Goal: Task Accomplishment & Management: Manage account settings

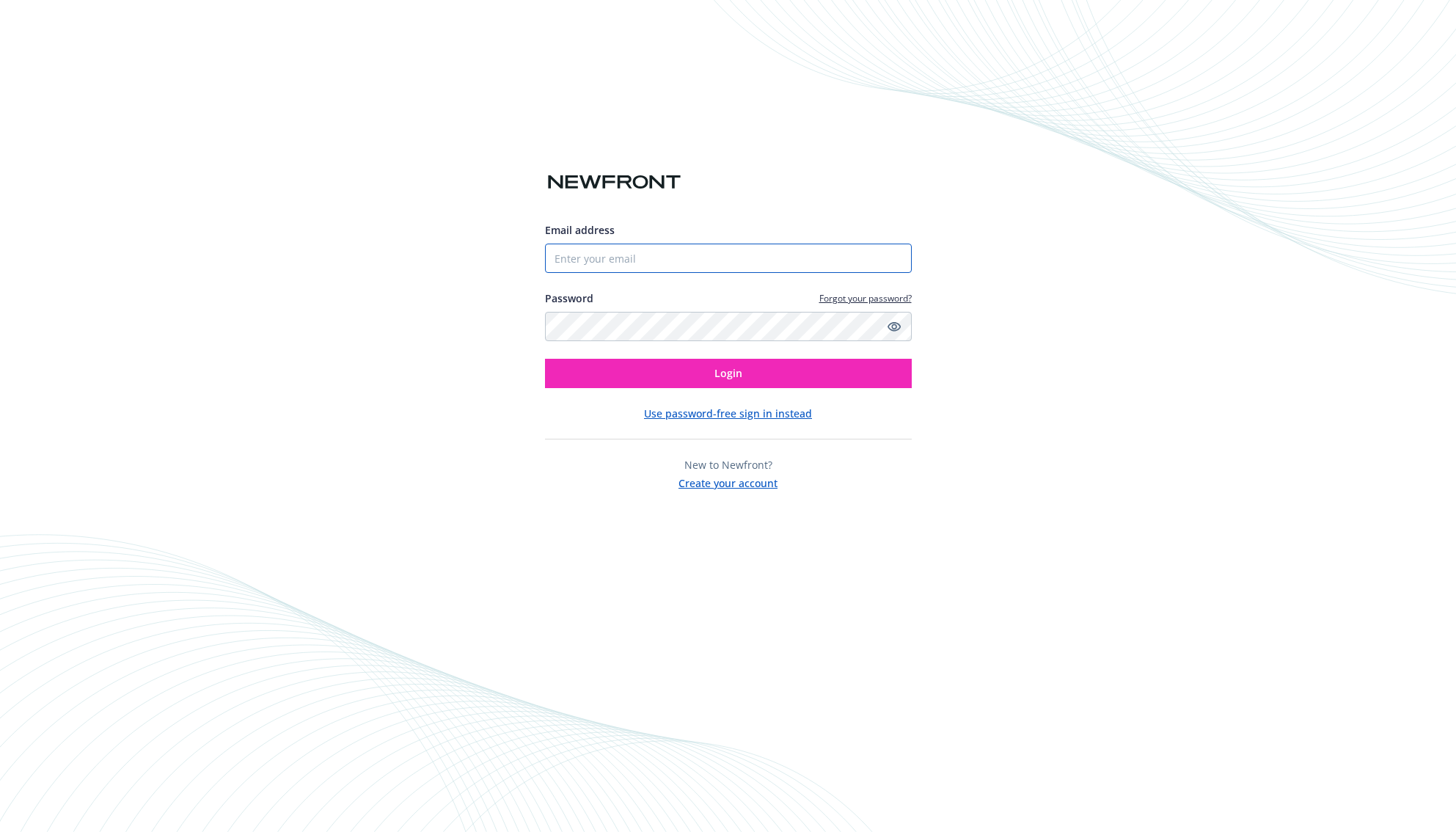
click at [624, 250] on input "Email address" at bounding box center [728, 258] width 366 height 29
type input "[EMAIL_ADDRESS][DOMAIN_NAME]"
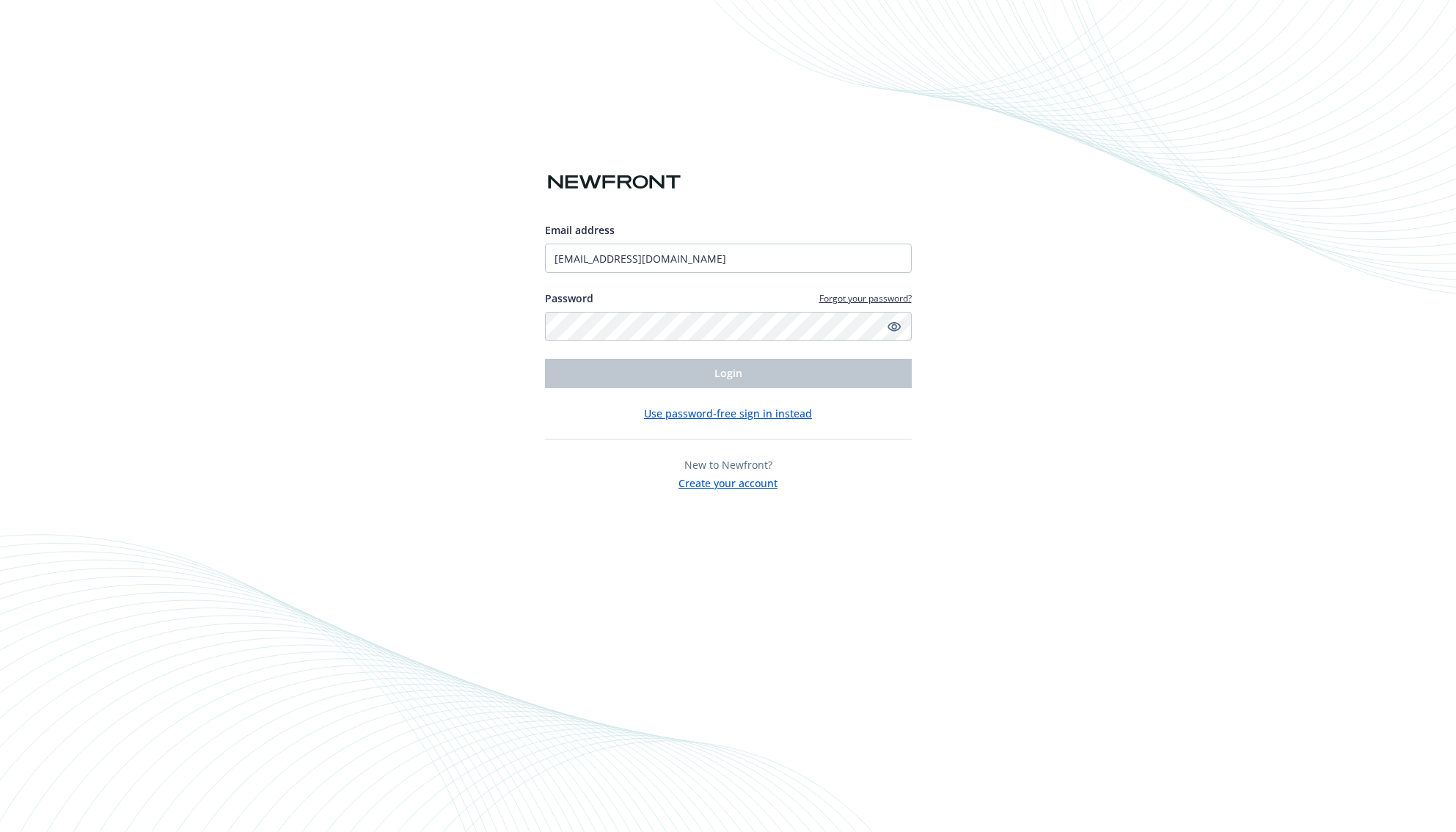
click at [864, 294] on link "Forgot your password?" at bounding box center [865, 298] width 92 height 12
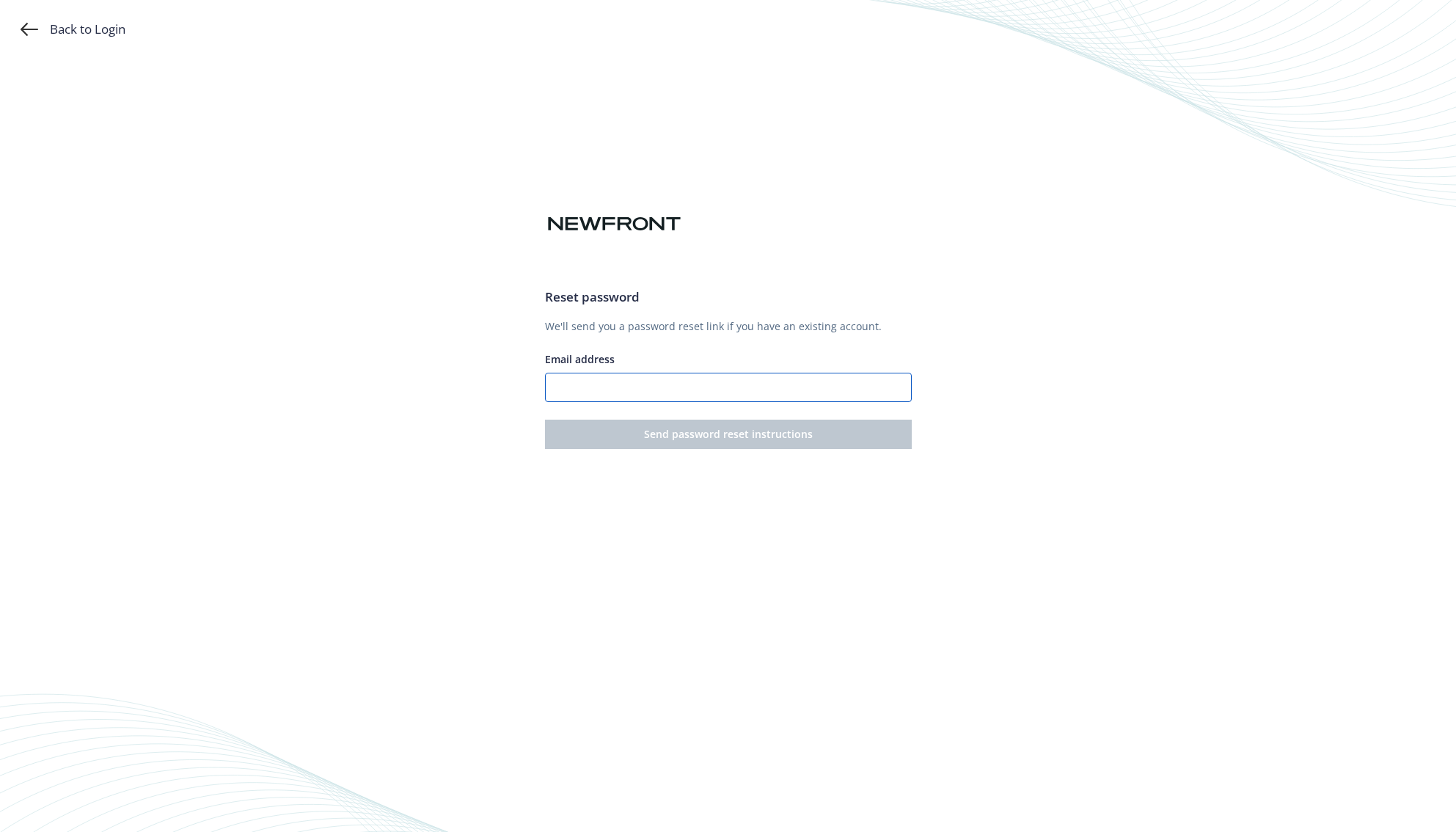
click at [678, 388] on input "Email address" at bounding box center [728, 387] width 366 height 29
type input "[EMAIL_ADDRESS][DOMAIN_NAME]"
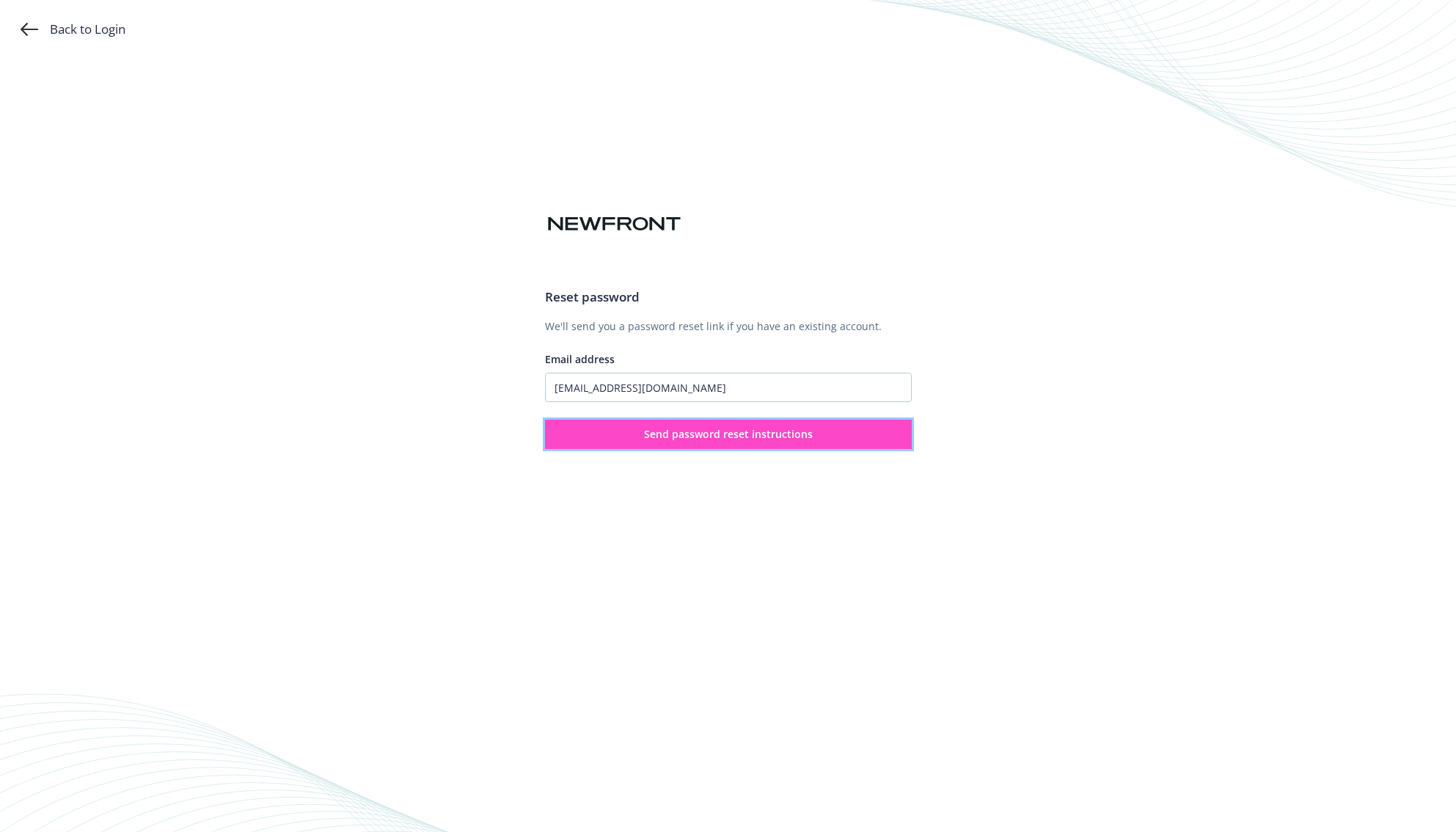
click at [720, 438] on span "Send password reset instructions" at bounding box center [729, 434] width 169 height 14
